Goal: Navigation & Orientation: Find specific page/section

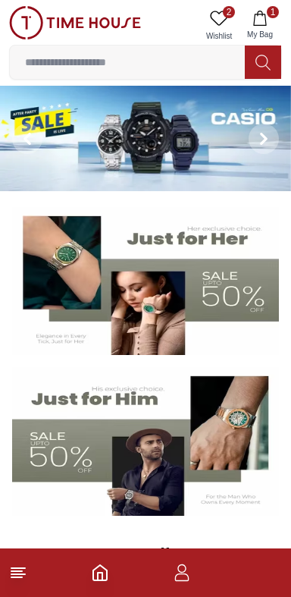
click at [158, 431] on img at bounding box center [145, 441] width 267 height 149
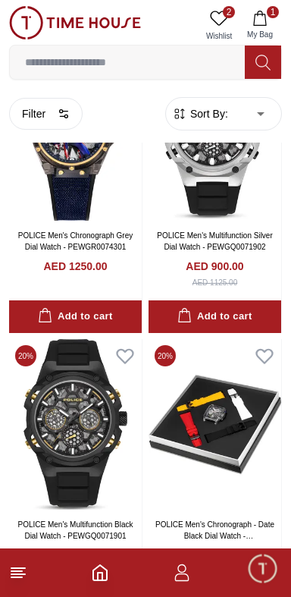
scroll to position [2426, 0]
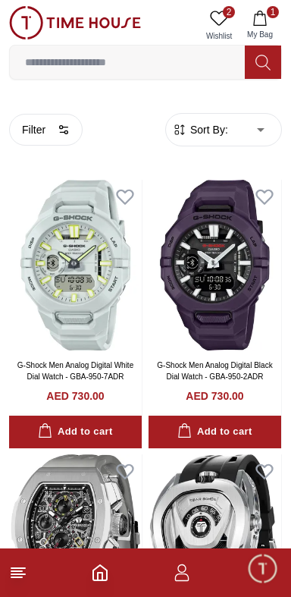
click at [258, 573] on span "Minimize live chat window" at bounding box center [262, 568] width 44 height 44
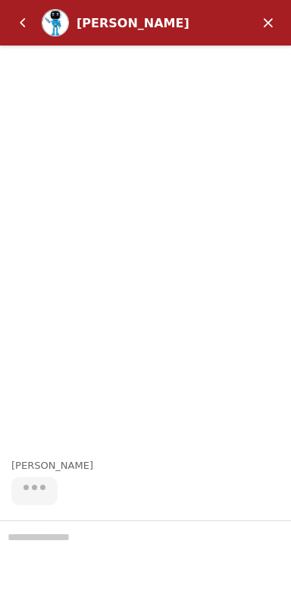
scroll to position [624, 0]
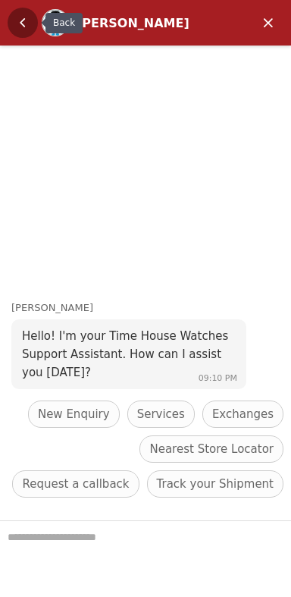
click at [23, 17] on em "Back" at bounding box center [23, 23] width 30 height 30
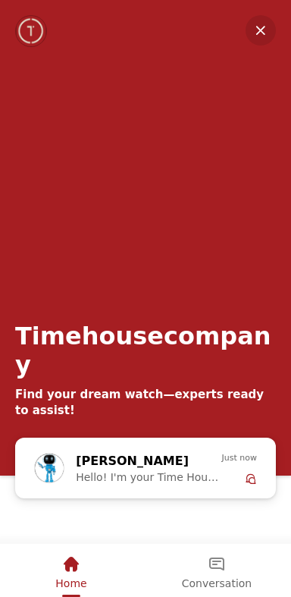
click at [20, 23] on img "Company logo" at bounding box center [32, 31] width 30 height 30
click at [262, 36] on em "Minimize" at bounding box center [261, 30] width 30 height 30
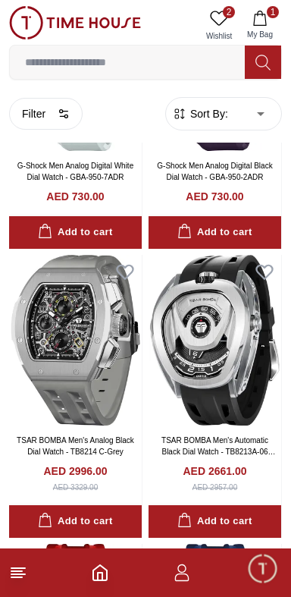
scroll to position [203, 0]
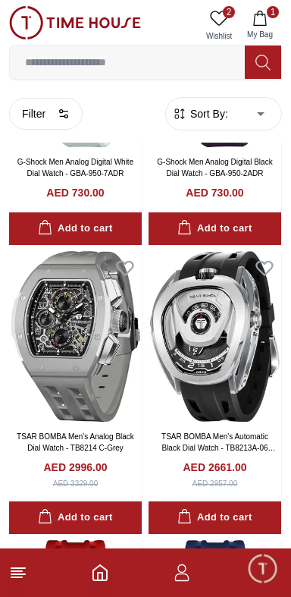
click at [19, 568] on line at bounding box center [18, 568] width 14 height 0
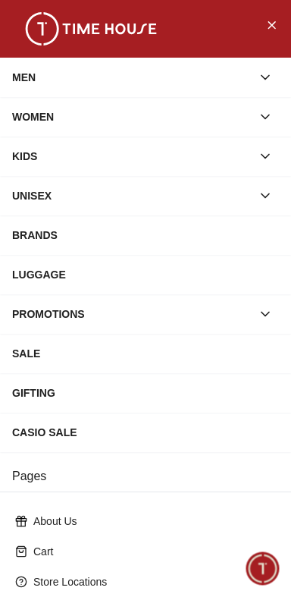
scroll to position [216, 0]
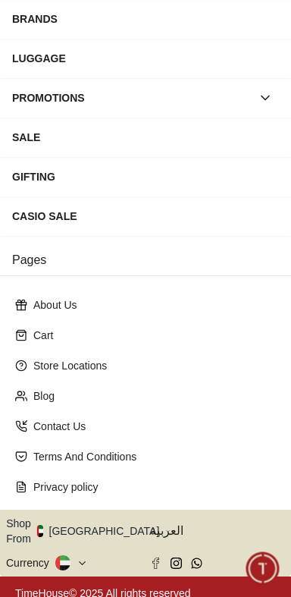
click at [165, 525] on icon "button" at bounding box center [167, 530] width 5 height 11
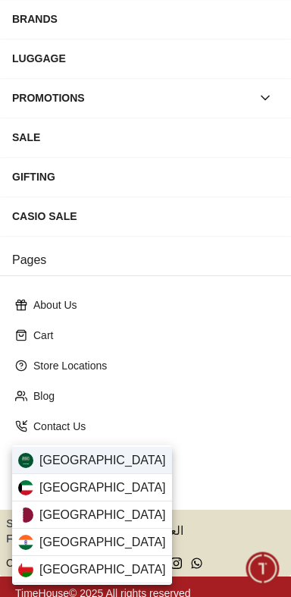
click at [111, 462] on div "[GEOGRAPHIC_DATA]" at bounding box center [92, 460] width 160 height 27
